Goal: Transaction & Acquisition: Purchase product/service

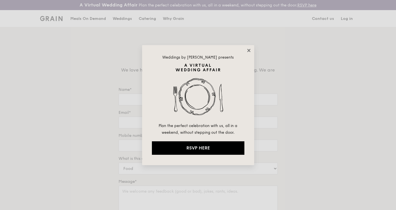
click at [247, 50] on icon at bounding box center [249, 50] width 5 height 5
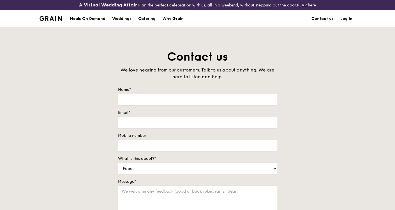
click at [89, 21] on div "Meals On Demand" at bounding box center [88, 18] width 36 height 17
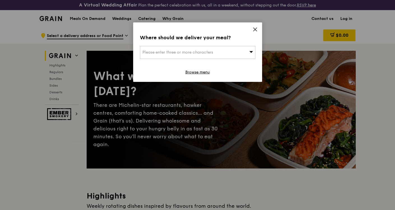
click at [250, 51] on icon at bounding box center [251, 52] width 4 height 2
click at [255, 28] on icon at bounding box center [255, 29] width 5 height 5
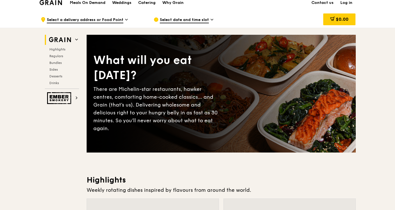
scroll to position [15, 0]
